Goal: Check status: Check status

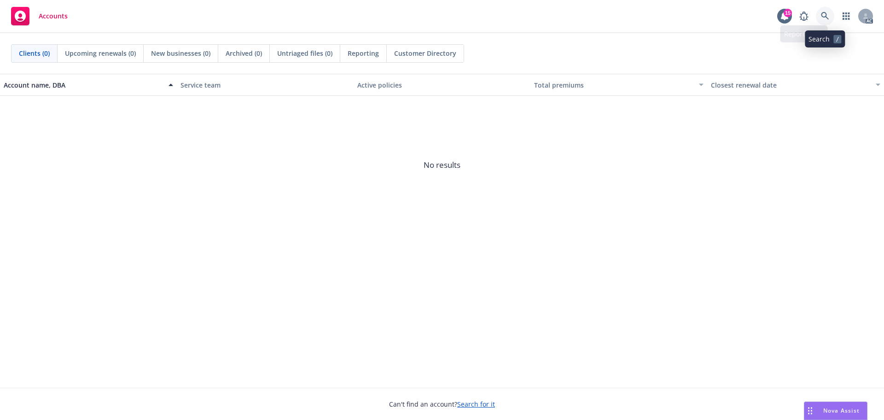
click at [827, 9] on link at bounding box center [825, 16] width 18 height 18
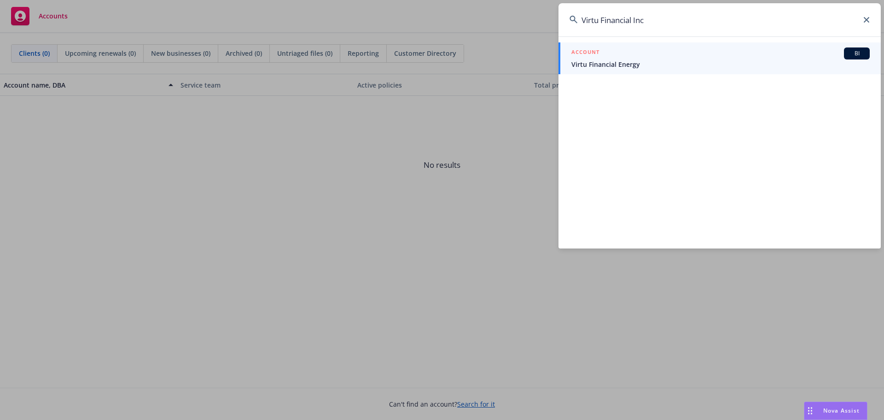
type input "Virtu Financial Inc"
click at [621, 67] on span "Virtu Financial Energy" at bounding box center [721, 64] width 298 height 10
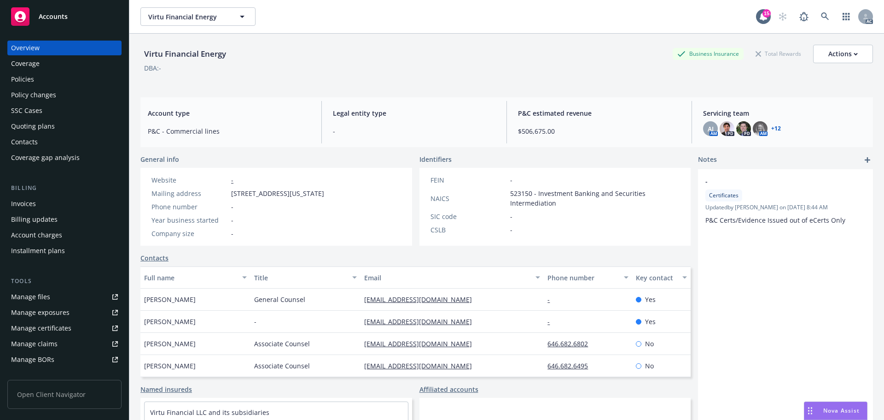
click at [35, 84] on div "Policies" at bounding box center [64, 79] width 107 height 15
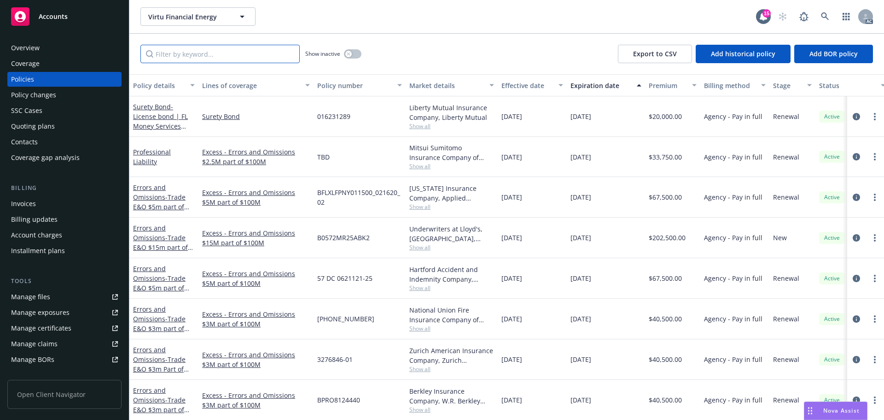
click at [240, 50] on input "Filter by keyword..." at bounding box center [219, 54] width 159 height 18
paste input "EX202500006615"
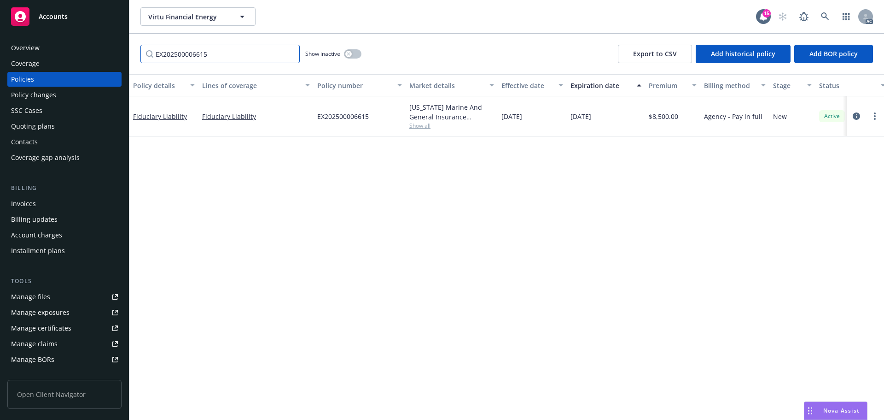
type input "EX202500006615"
drag, startPoint x: 69, startPoint y: 95, endPoint x: 80, endPoint y: 92, distance: 12.1
click at [68, 95] on div "Policy changes" at bounding box center [64, 95] width 107 height 15
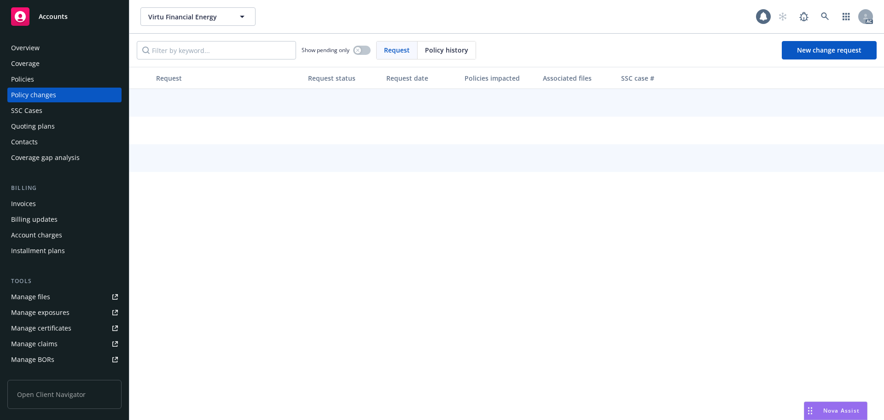
click at [457, 56] on div "Policy history" at bounding box center [447, 50] width 58 height 18
click at [288, 51] on input "Filter by keyword..." at bounding box center [216, 50] width 159 height 18
paste input "EX202500006615"
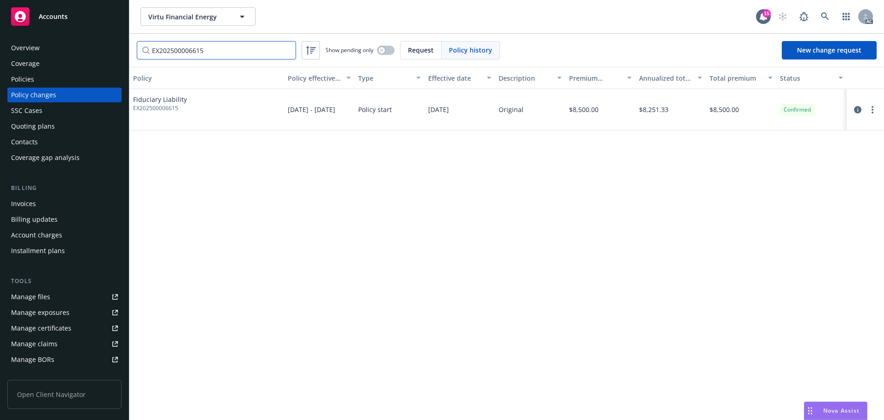
type input "EX202500006615"
click at [72, 82] on div "Policies" at bounding box center [64, 79] width 107 height 15
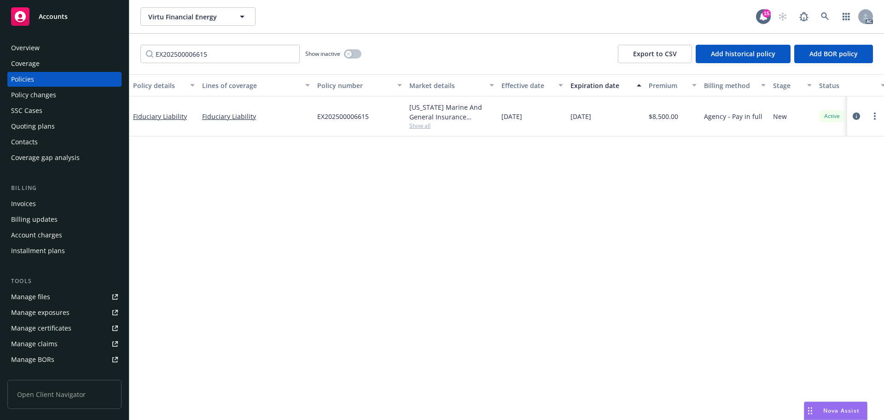
type input "EX202500006615"
